Goal: Obtain resource: Obtain resource

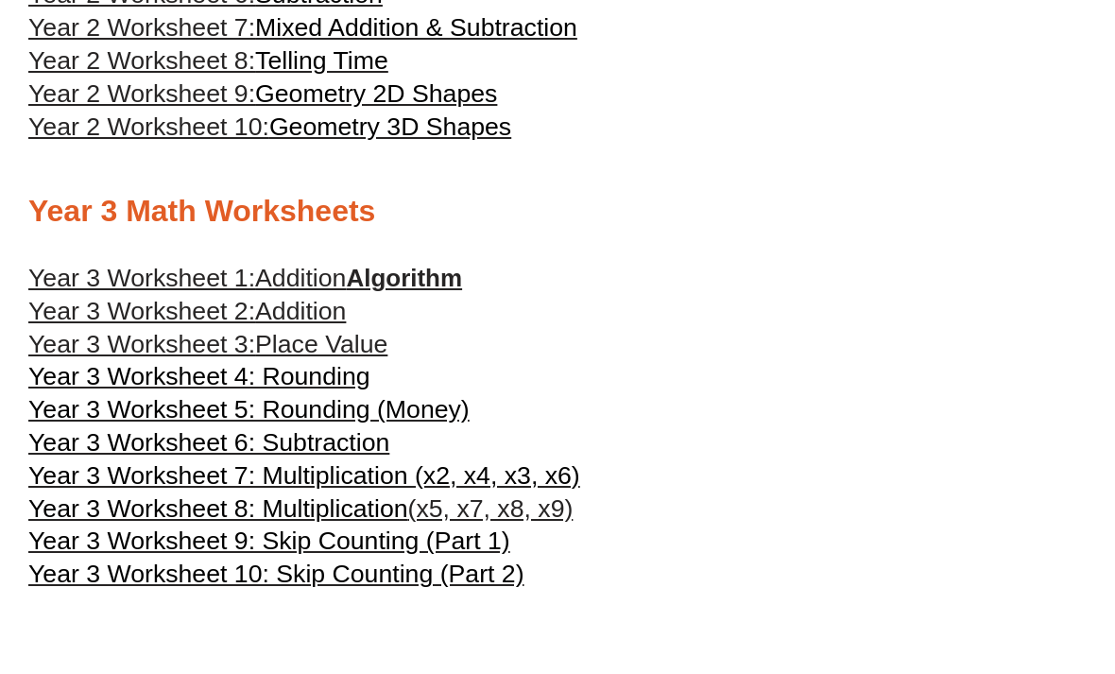
scroll to position [1650, 0]
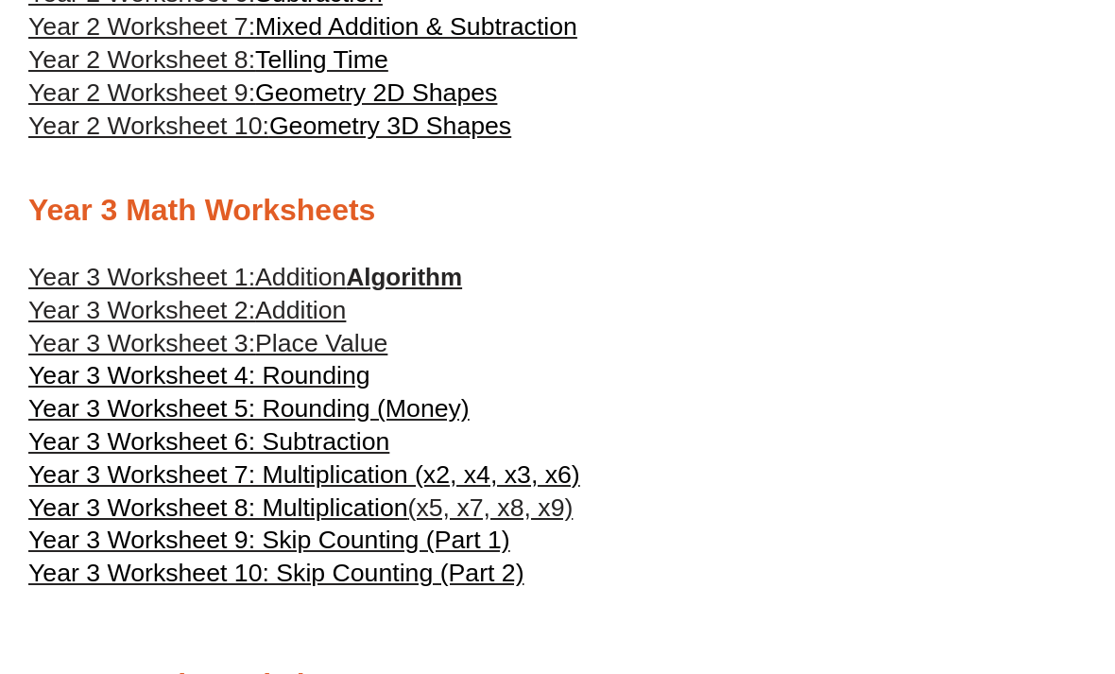
click at [203, 481] on span "Year 3 Worksheet 7: Multiplication (x2, x4, x3, x6)" at bounding box center [304, 474] width 552 height 28
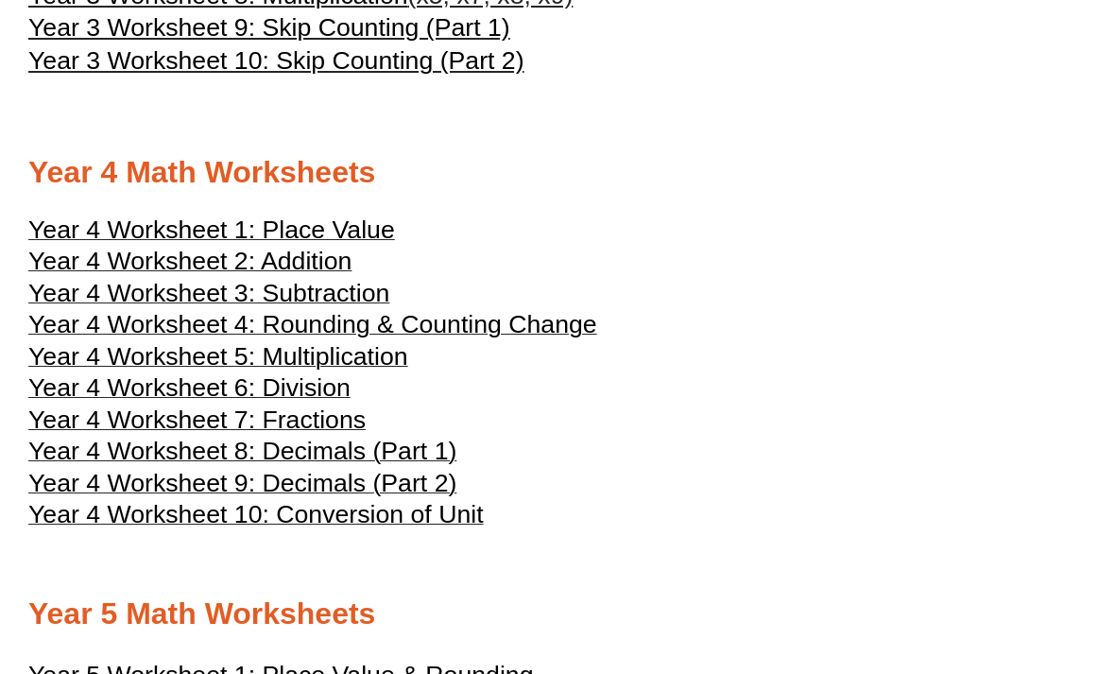
scroll to position [2167, 0]
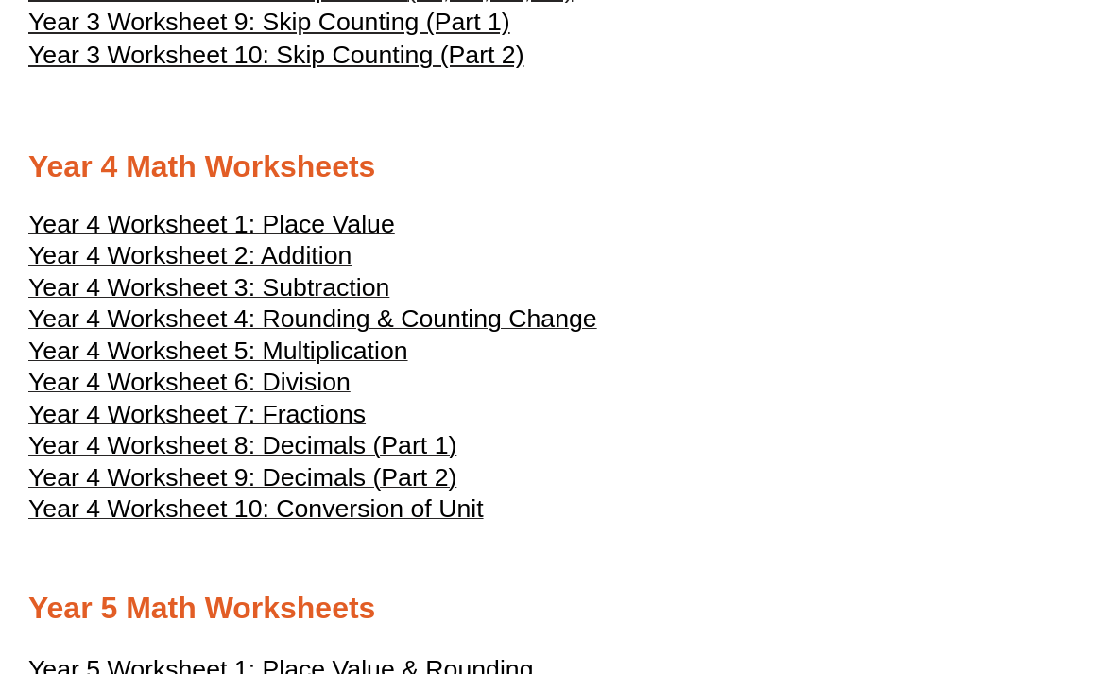
click at [98, 391] on span "Year 4 Worksheet 6: Division" at bounding box center [189, 383] width 322 height 28
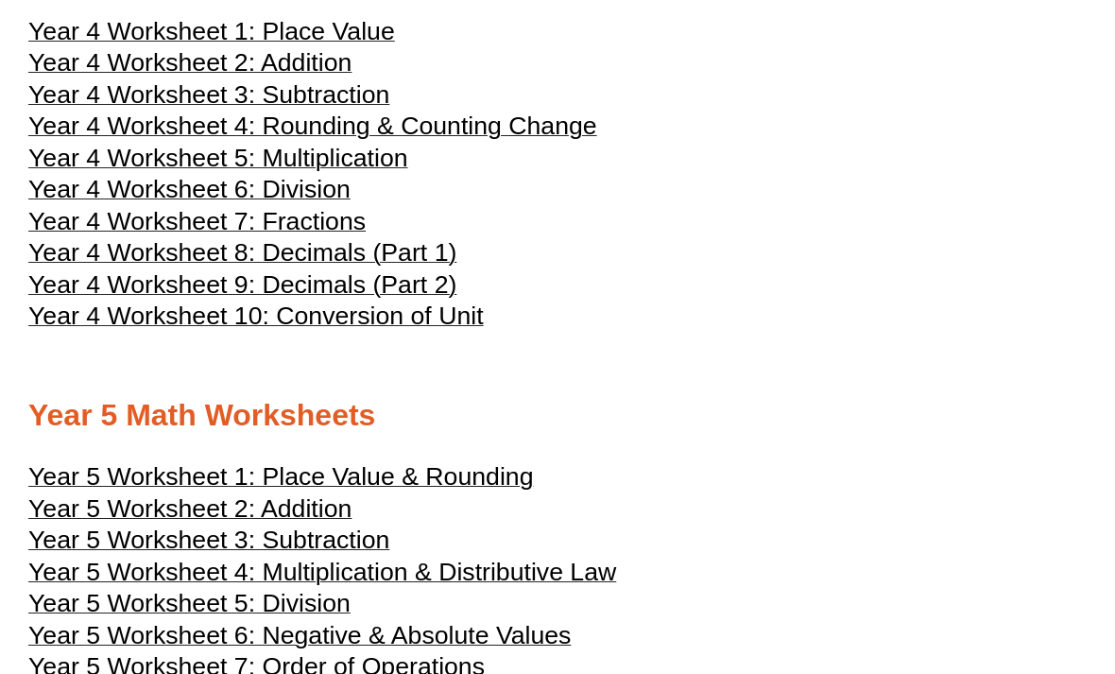
scroll to position [2353, 0]
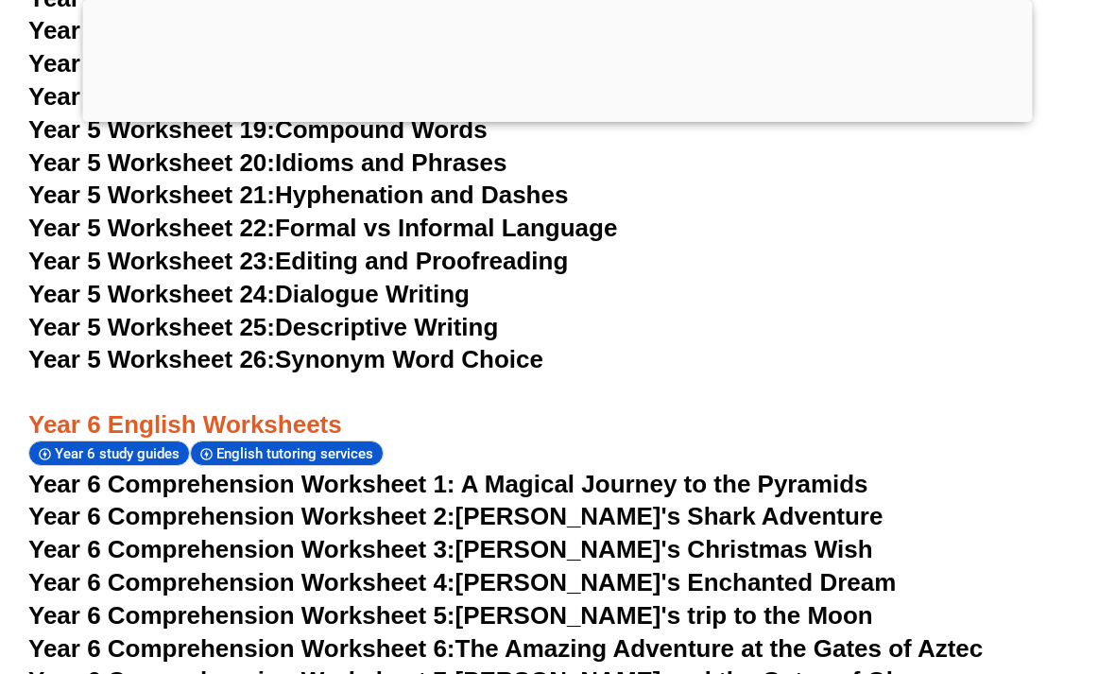
scroll to position [10215, 0]
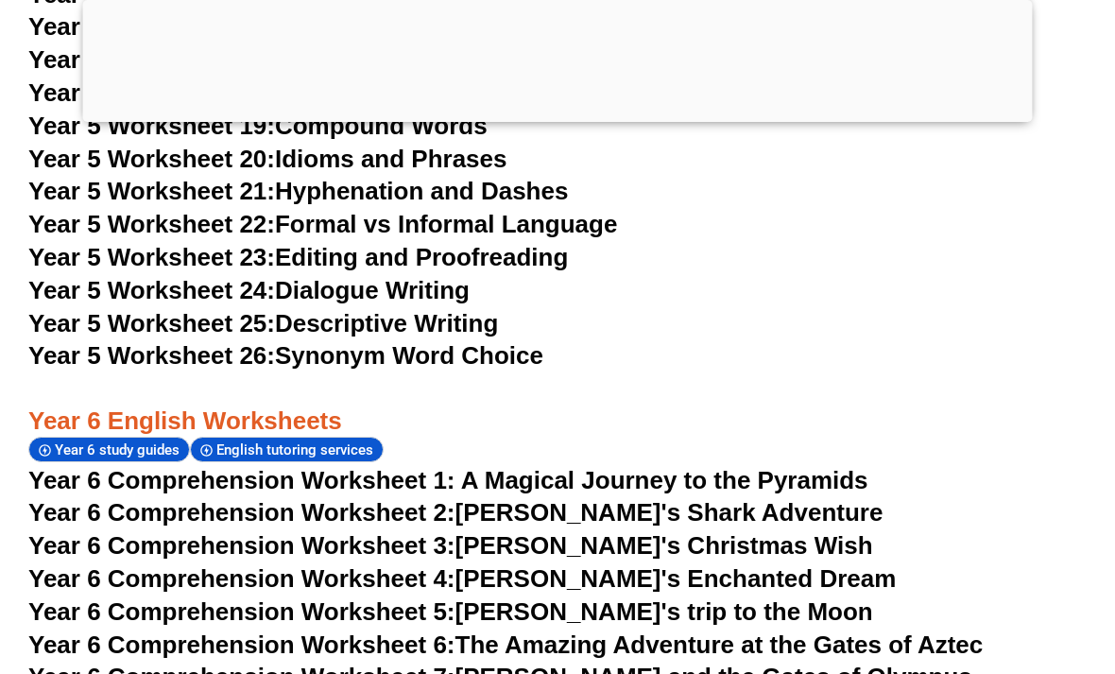
click at [101, 531] on span "Year 6 Comprehension Worksheet 3:" at bounding box center [241, 545] width 427 height 28
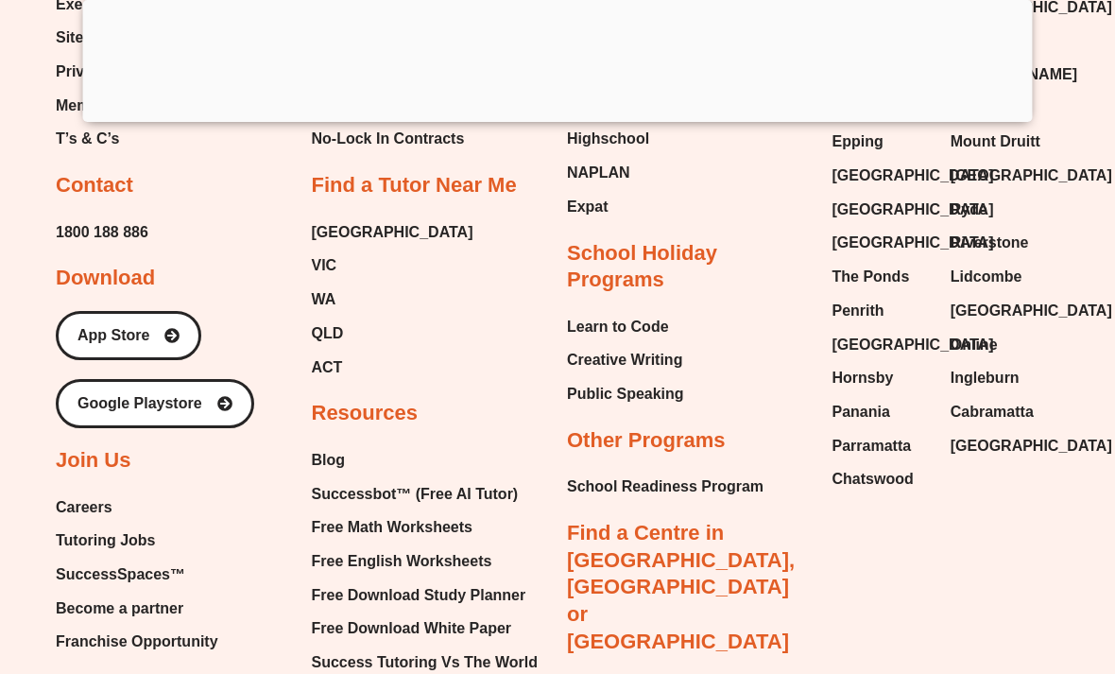
scroll to position [10247, 0]
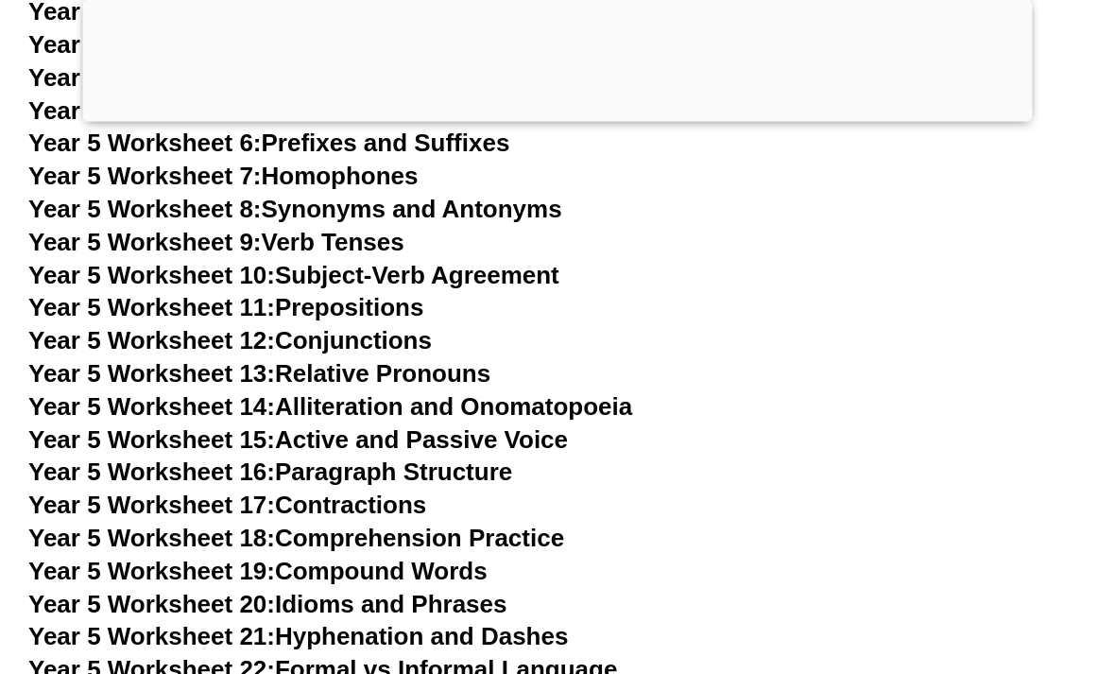
scroll to position [9770, 0]
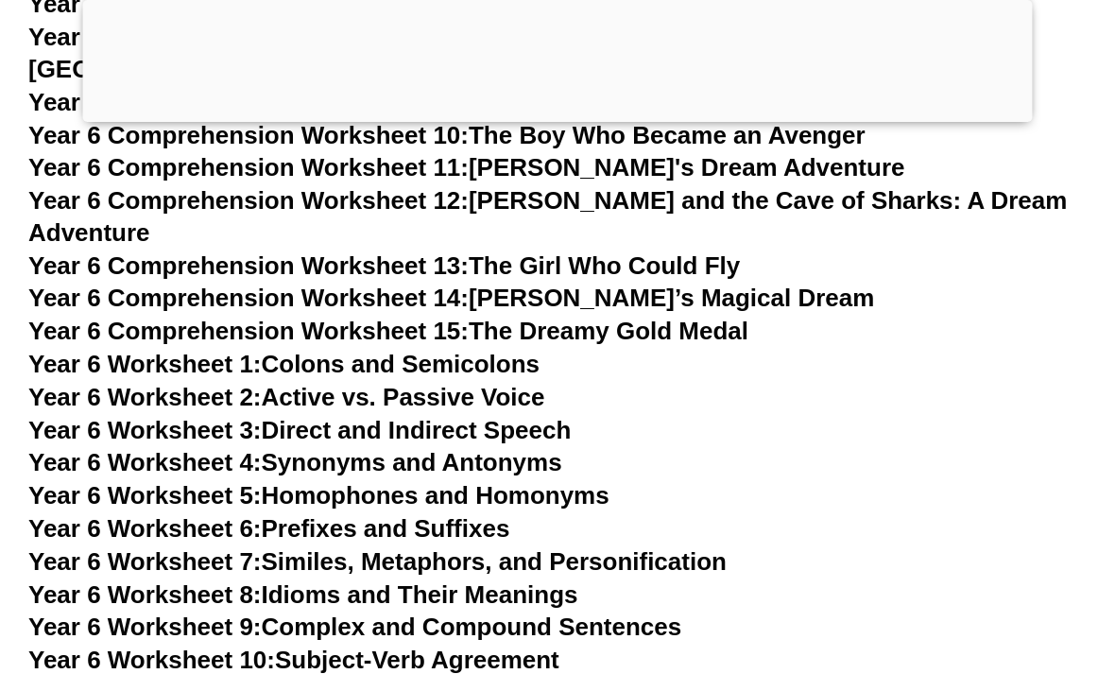
scroll to position [10890, 0]
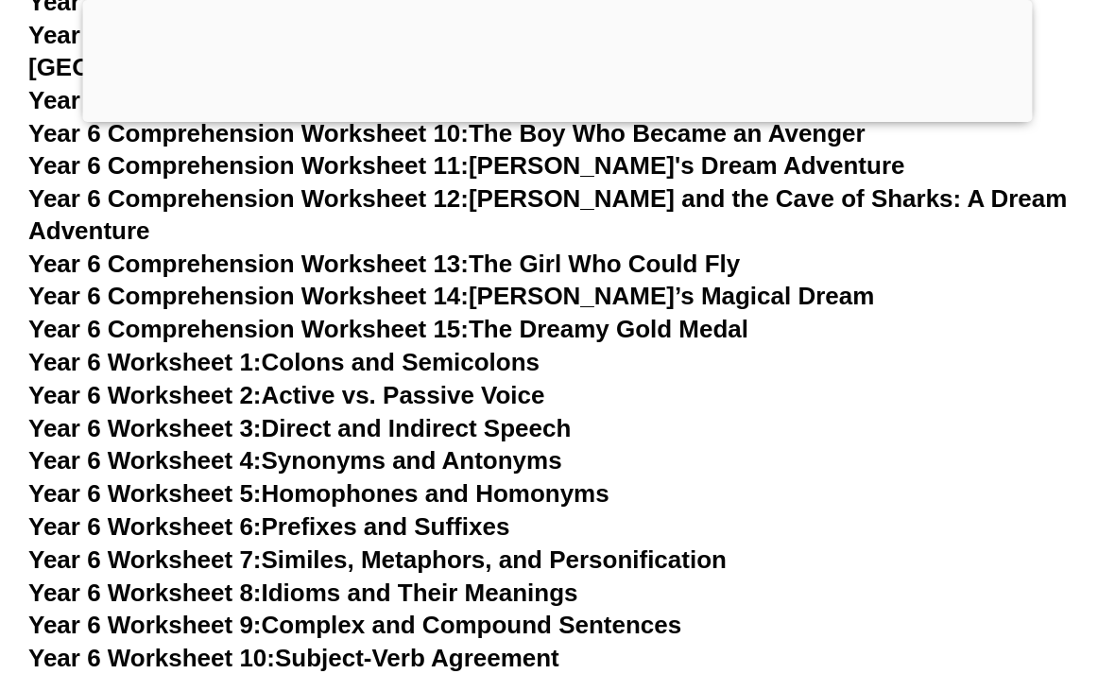
click at [590, 479] on link "Year 6 Worksheet 5: Homophones and Homonyms" at bounding box center [318, 493] width 581 height 28
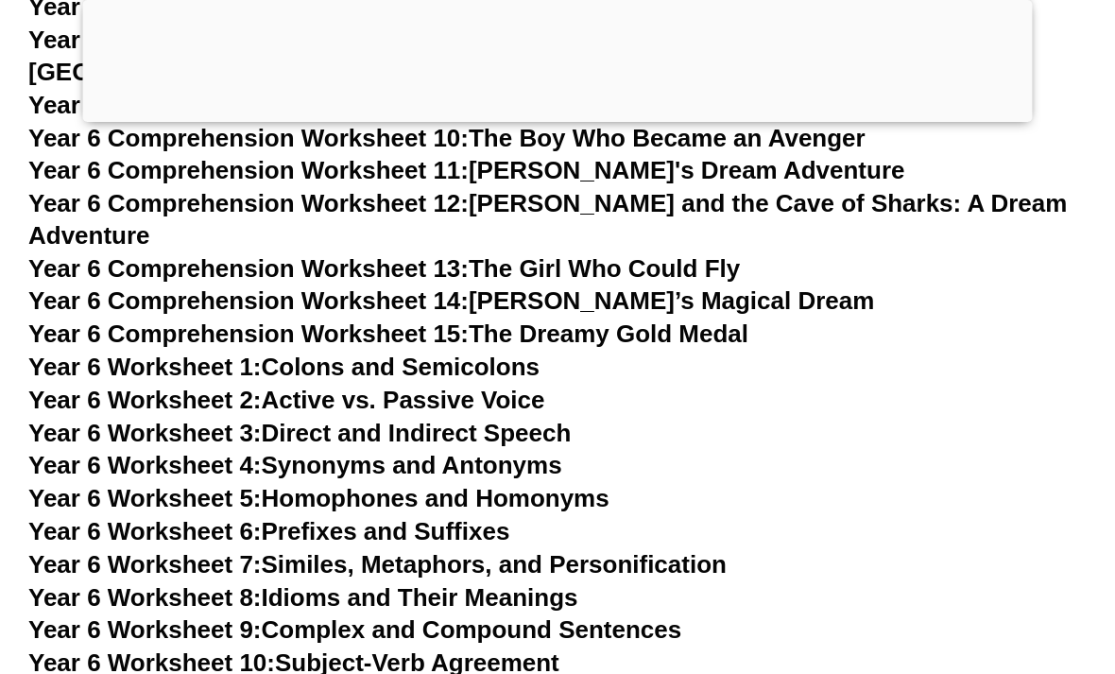
scroll to position [10885, 0]
click at [610, 485] on link "Year 6 Worksheet 5: Homophones and Homonyms" at bounding box center [318, 499] width 581 height 28
click at [527, 451] on link "Year 6 Worksheet 4: Synonyms and Antonyms" at bounding box center [295, 465] width 534 height 28
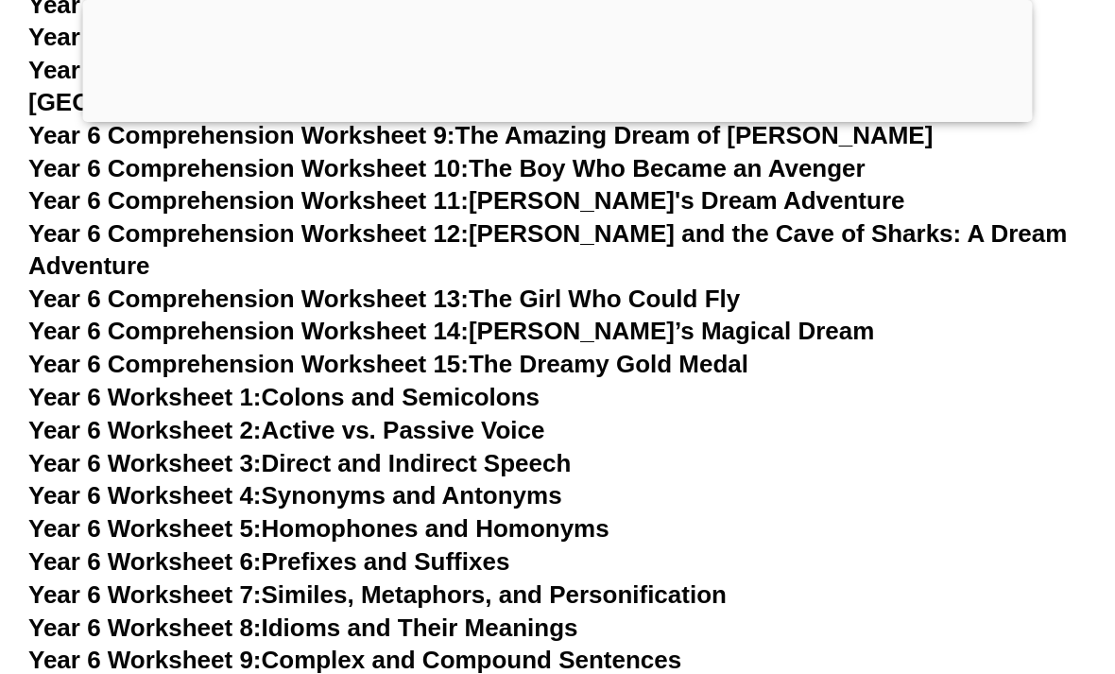
scroll to position [10854, 0]
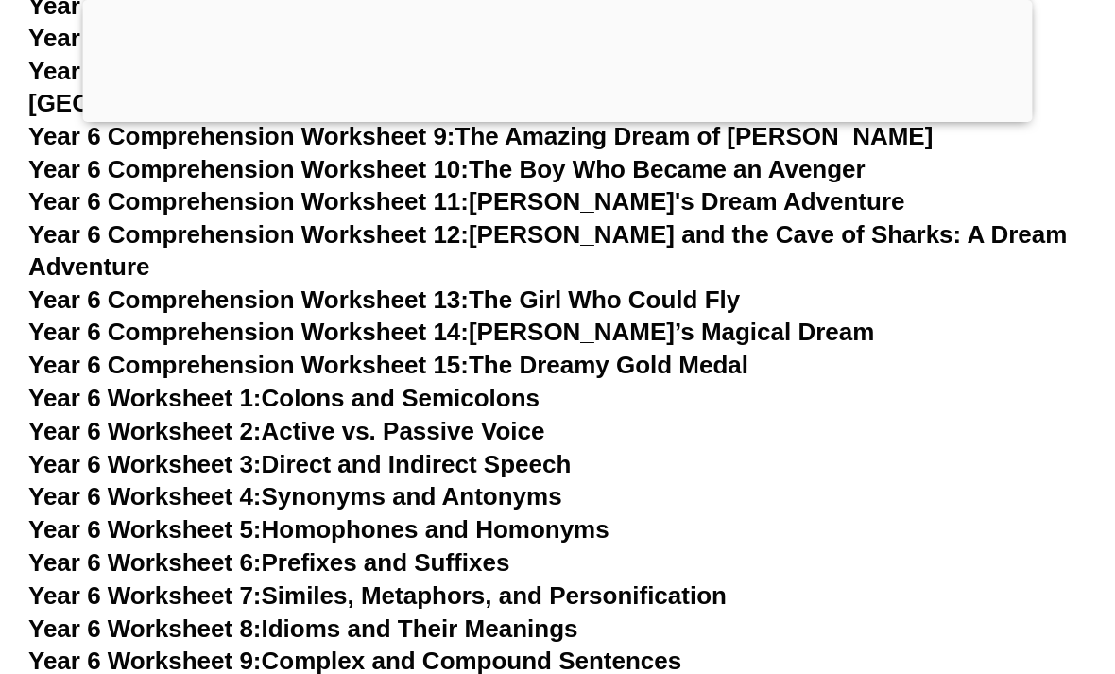
click at [504, 548] on link "Year 6 Worksheet 6: Prefixes and Suffixes" at bounding box center [268, 562] width 481 height 28
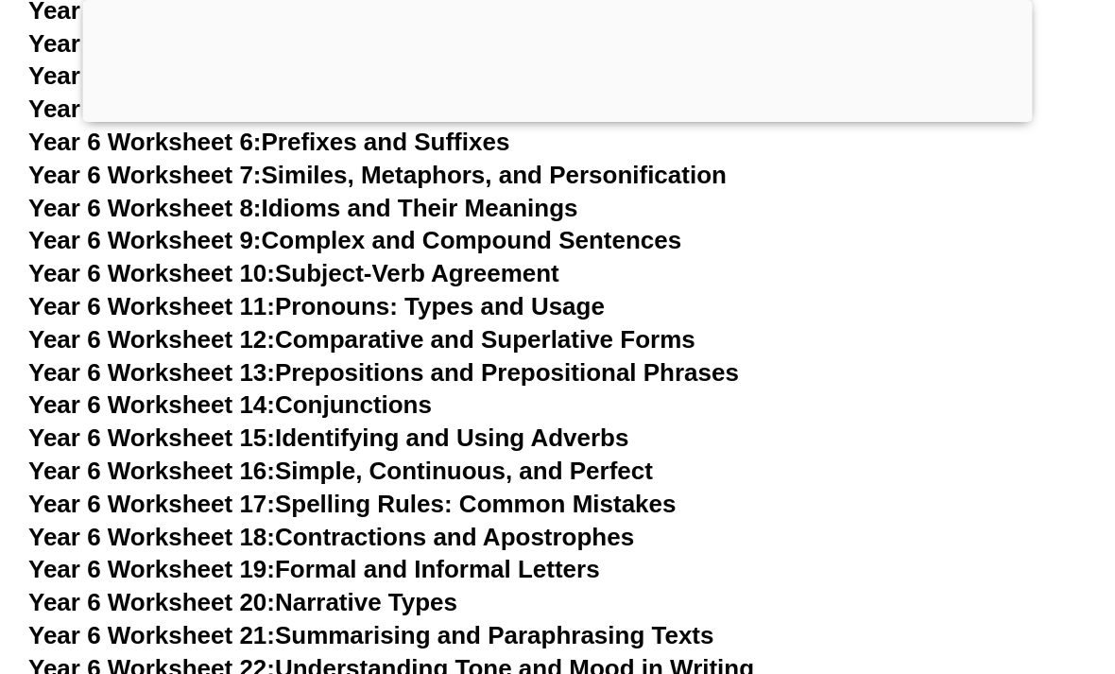
scroll to position [11275, 0]
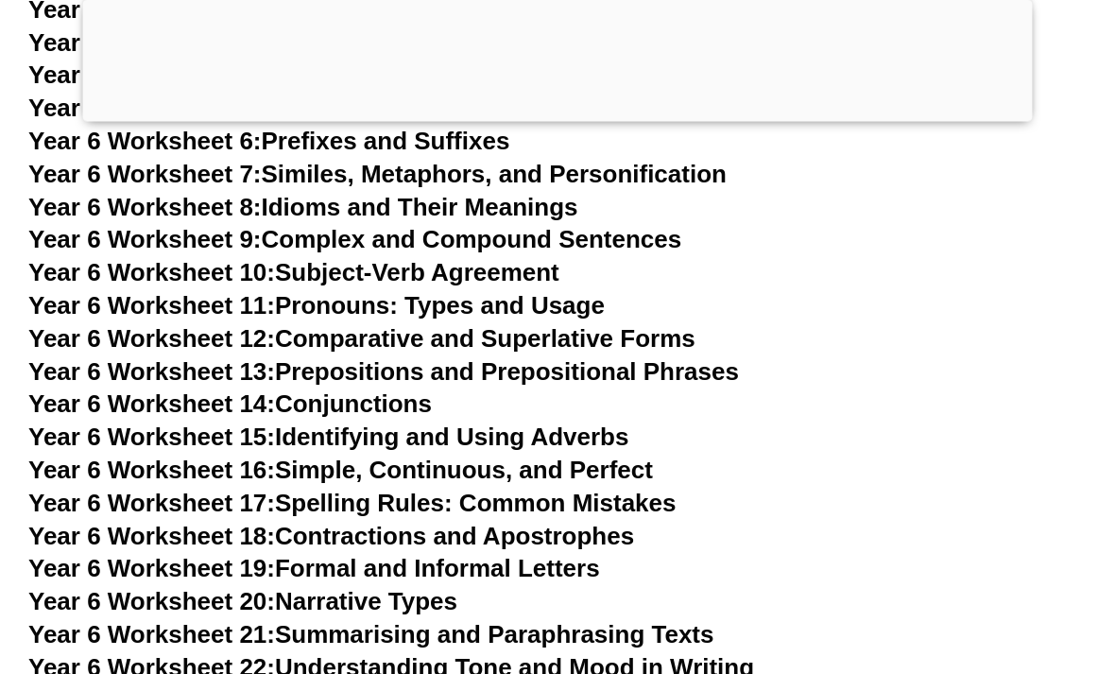
click at [226, 621] on span "Year 6 Worksheet 21:" at bounding box center [151, 635] width 247 height 28
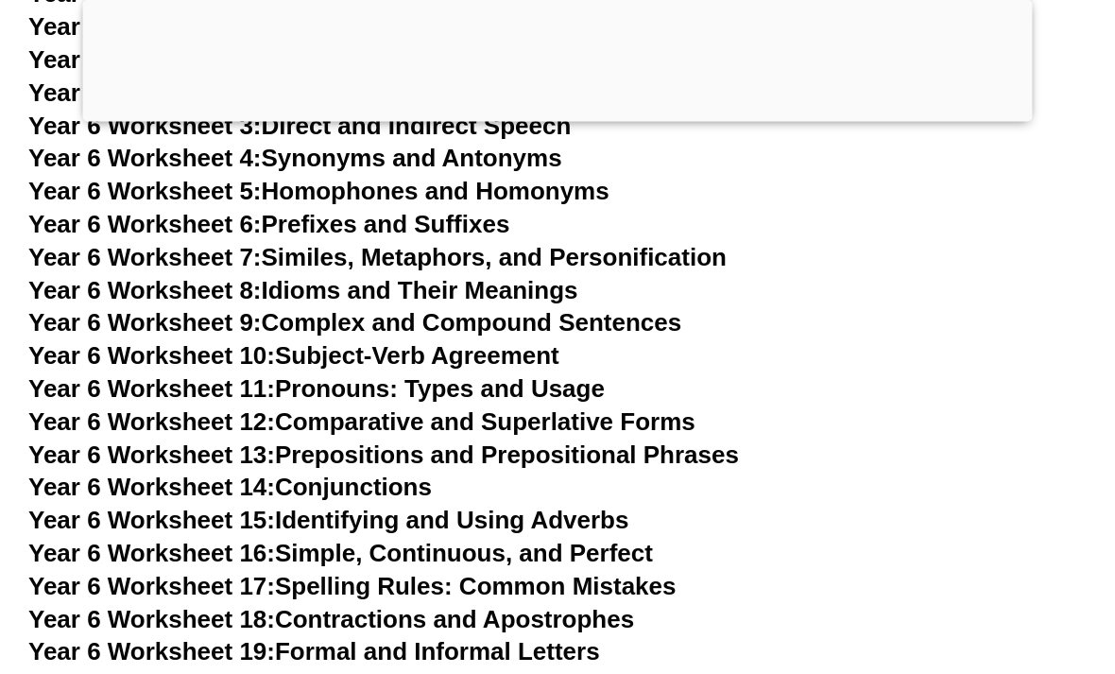
scroll to position [11192, 0]
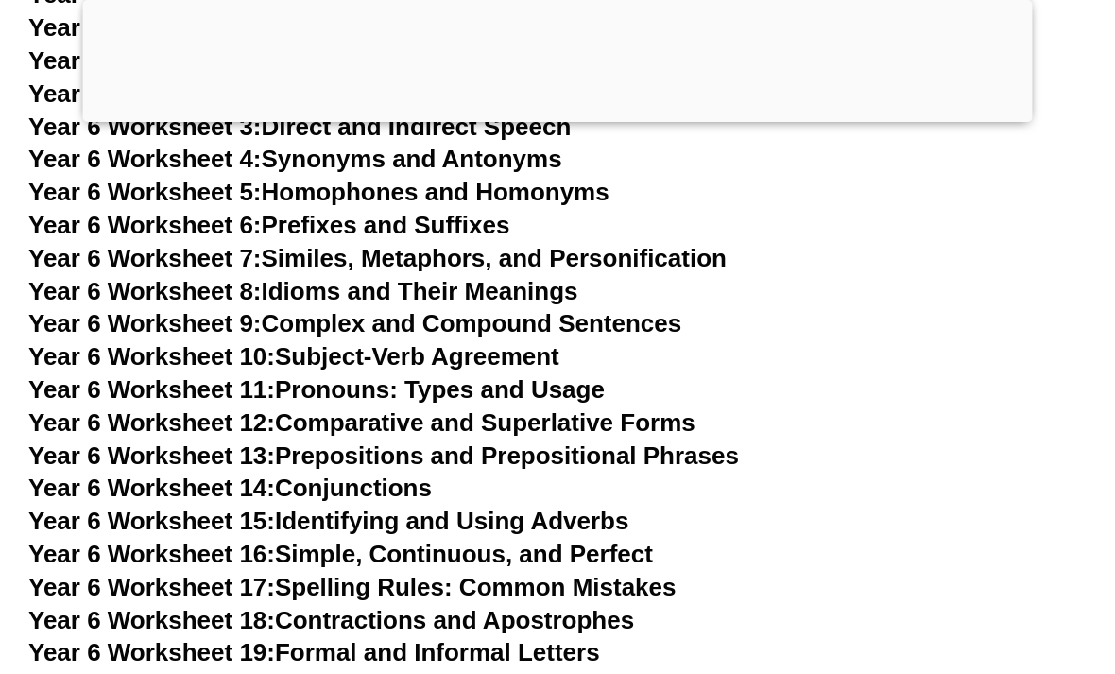
click at [228, 671] on span "Year 6 Worksheet 20:" at bounding box center [151, 685] width 247 height 28
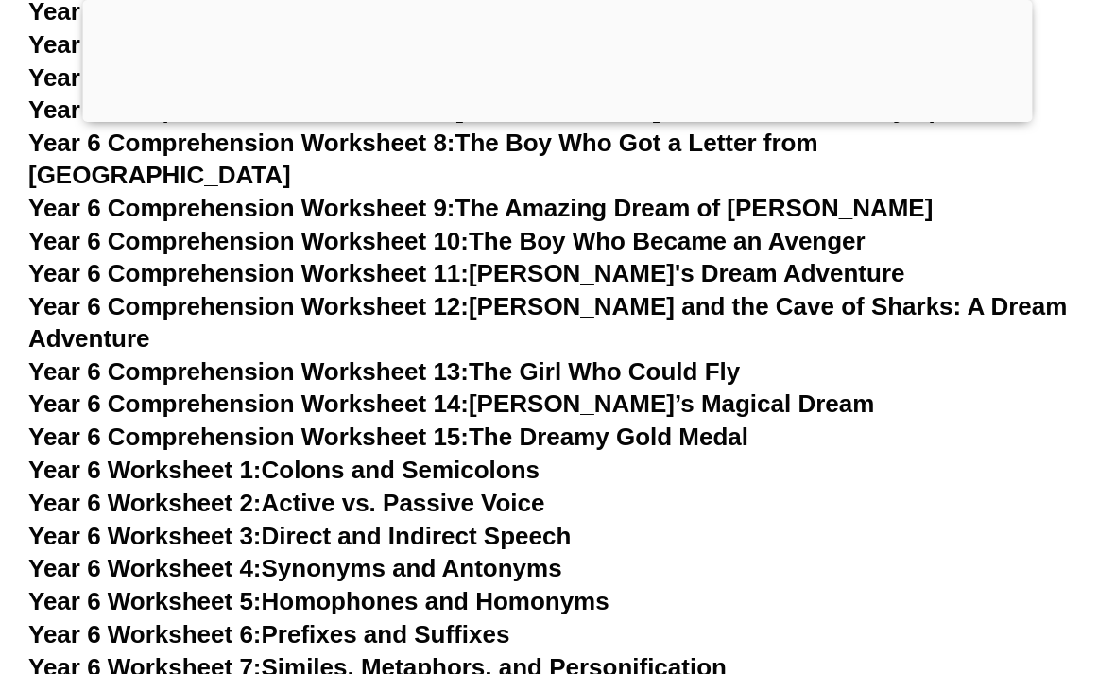
scroll to position [10781, 0]
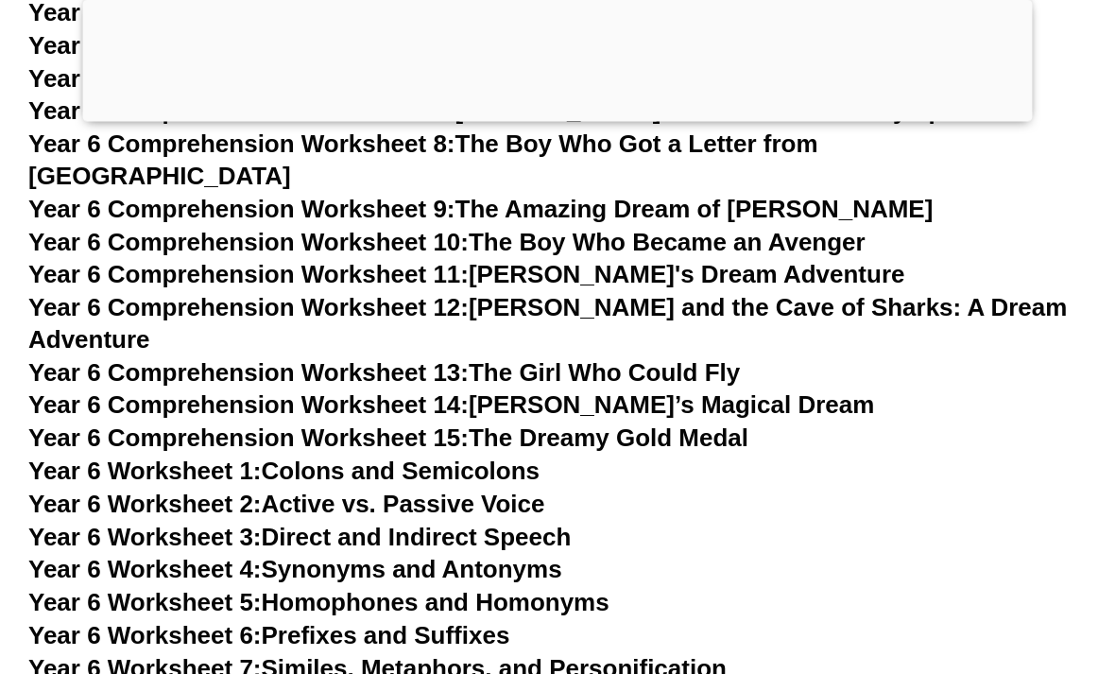
click at [159, 556] on span "Year 6 Worksheet 4:" at bounding box center [144, 570] width 233 height 28
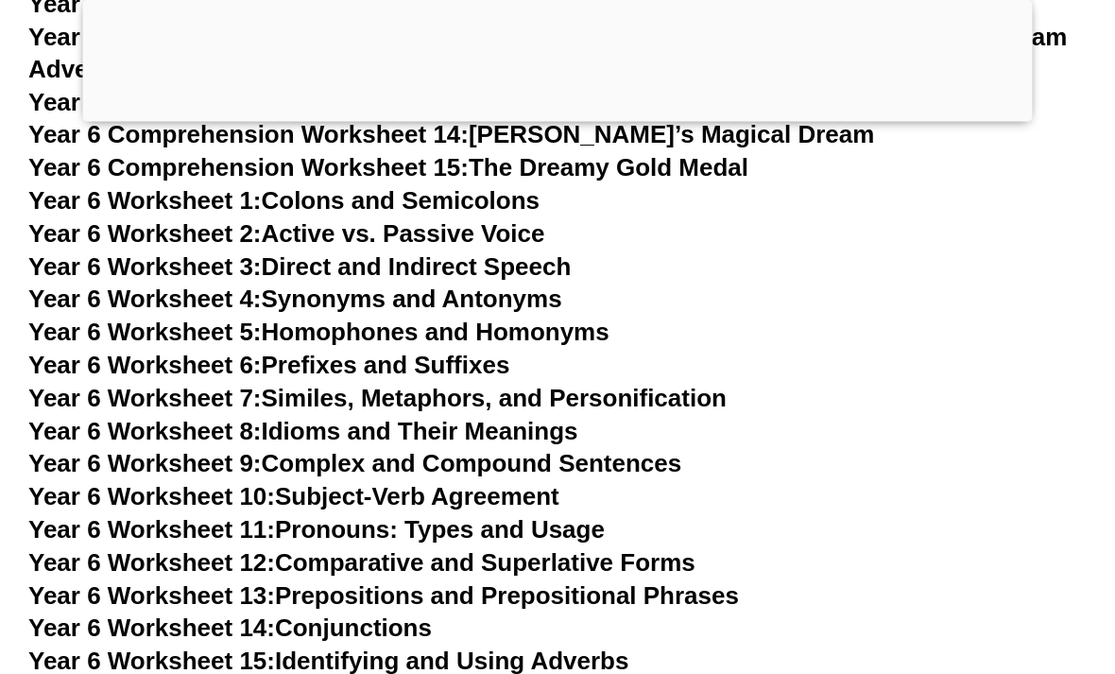
scroll to position [11022, 0]
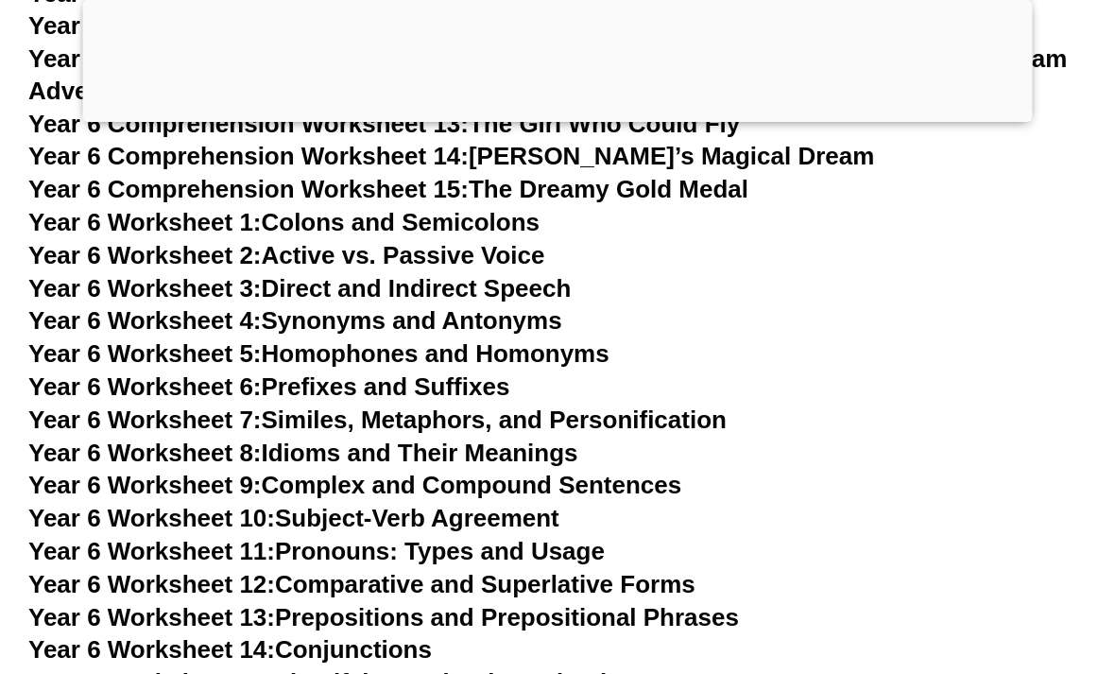
click at [237, 372] on span "Year 6 Worksheet 6:" at bounding box center [144, 386] width 233 height 28
